Goal: Task Accomplishment & Management: Manage account settings

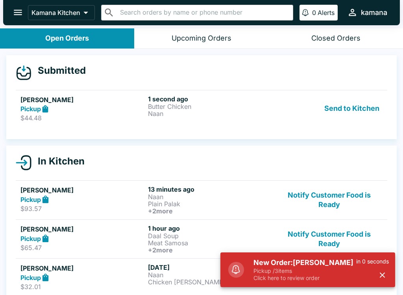
click at [359, 96] on button "Send to Kitchen" at bounding box center [351, 108] width 61 height 27
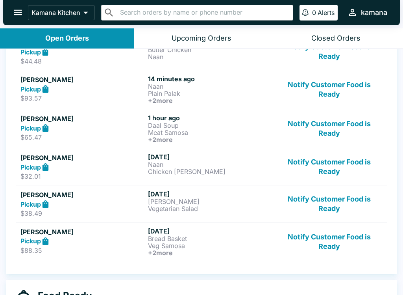
scroll to position [136, 0]
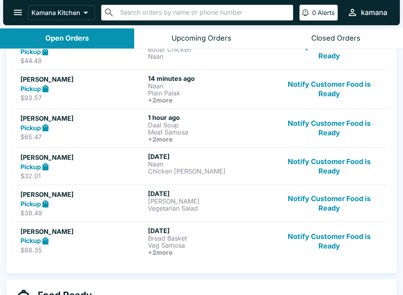
click at [222, 106] on link "Isabelle constant Pickup $93.57 14 minutes ago Naan Plain Palak + 2 more Notify…" at bounding box center [202, 88] width 372 height 39
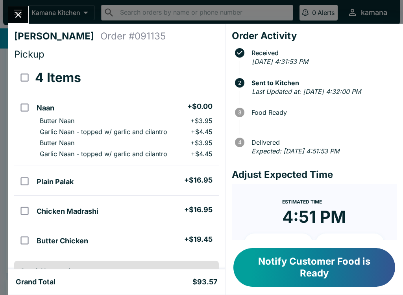
click at [14, 3] on div "Isabelle constant Order # 091135 Pickup 4 Items Naan + $0.00 Butter Naan + $3.9…" at bounding box center [201, 147] width 403 height 295
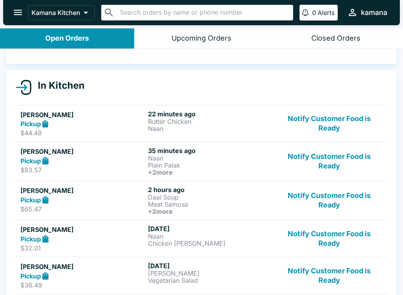
scroll to position [61, 0]
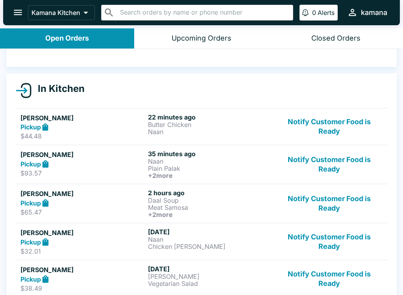
click at [217, 113] on h6 "22 minutes ago" at bounding box center [210, 117] width 124 height 8
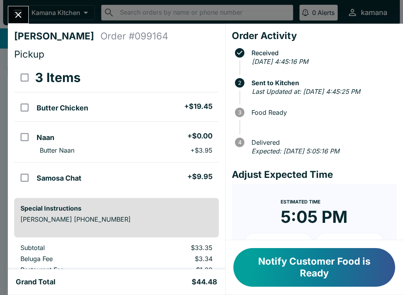
click at [18, 6] on button "Close" at bounding box center [18, 14] width 20 height 17
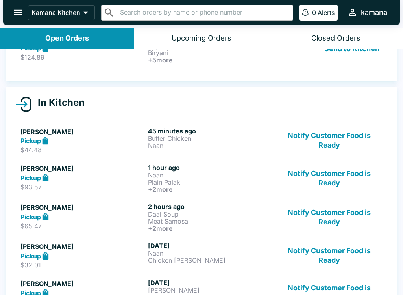
click at [85, 38] on div "Open Orders" at bounding box center [67, 38] width 44 height 9
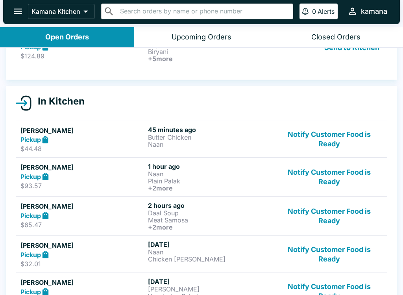
click at [179, 52] on p "Biryani" at bounding box center [210, 51] width 124 height 7
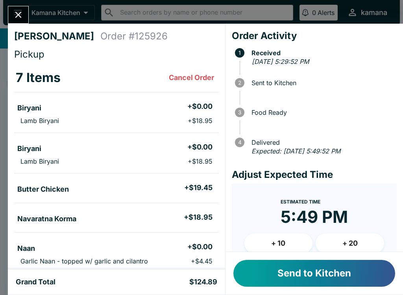
click at [332, 271] on button "Send to Kitchen" at bounding box center [315, 273] width 162 height 27
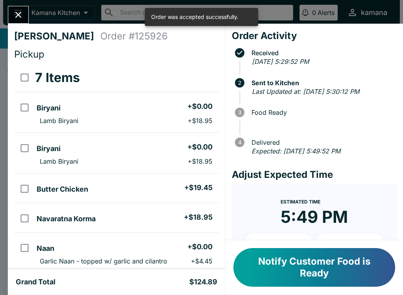
click at [18, 14] on icon "Close" at bounding box center [18, 15] width 6 height 6
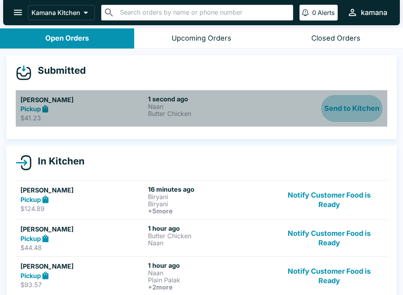
click at [358, 107] on button "Send to Kitchen" at bounding box center [351, 108] width 61 height 27
